Goal: Information Seeking & Learning: Learn about a topic

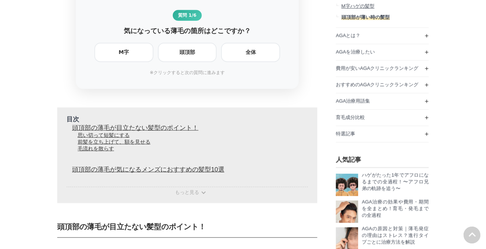
scroll to position [461, 0]
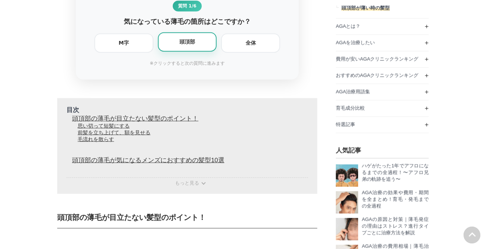
click at [190, 52] on div "頭頂部" at bounding box center [187, 41] width 59 height 19
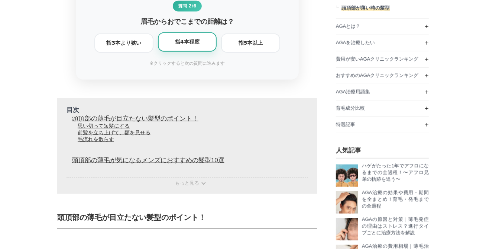
click at [196, 52] on div "指4本程度" at bounding box center [187, 41] width 59 height 19
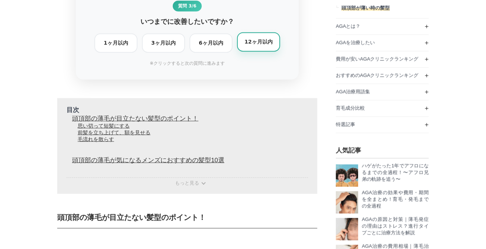
click at [258, 52] on div "12ヶ月以内" at bounding box center [258, 41] width 43 height 19
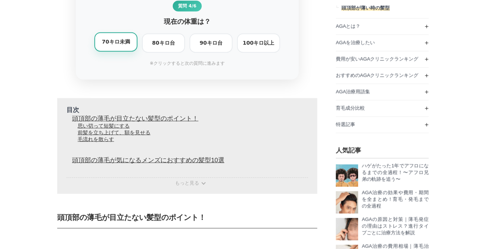
click at [111, 52] on div "70キロ未満" at bounding box center [115, 41] width 43 height 19
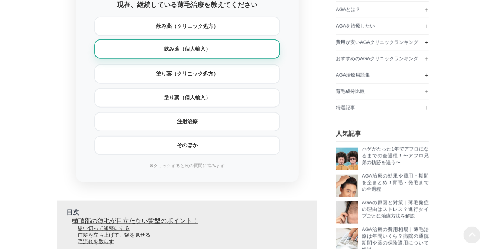
scroll to position [487, 0]
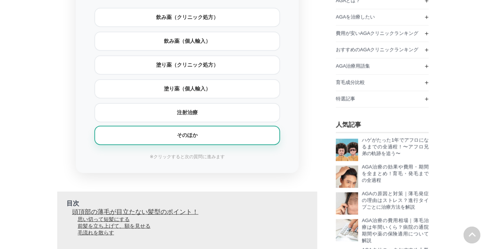
click at [200, 139] on div "そのほか" at bounding box center [187, 135] width 177 height 7
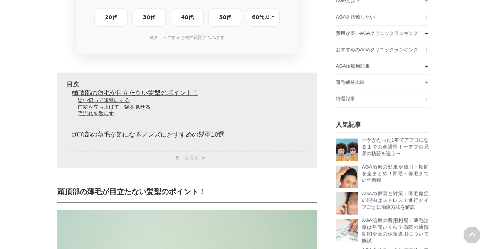
scroll to position [21255, 36793]
click at [186, 20] on div "40代" at bounding box center [187, 16] width 25 height 7
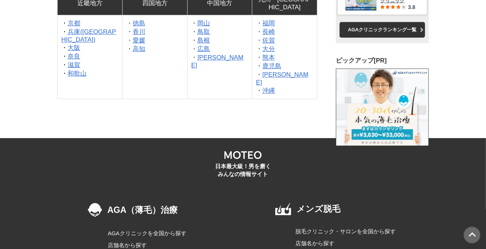
scroll to position [13840, 0]
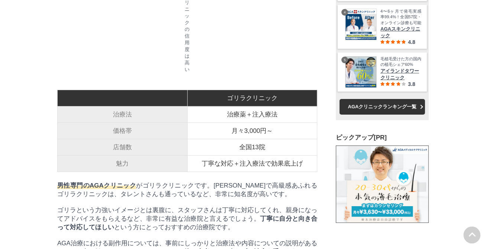
scroll to position [8586, 0]
